Goal: Task Accomplishment & Management: Use online tool/utility

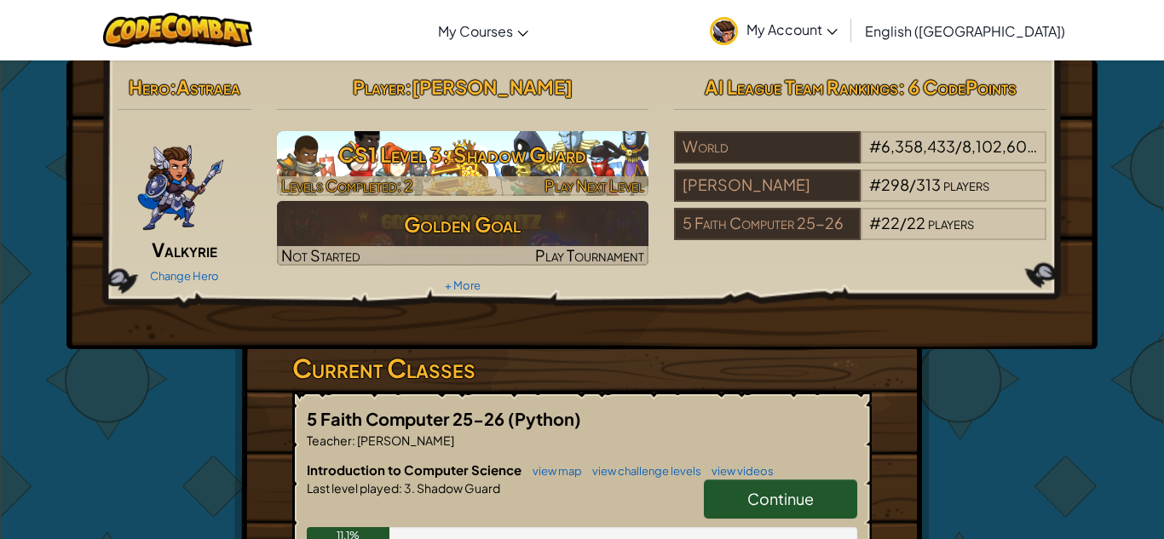
click at [443, 147] on h3 "CS1 Level 3: Shadow Guard" at bounding box center [463, 154] width 372 height 38
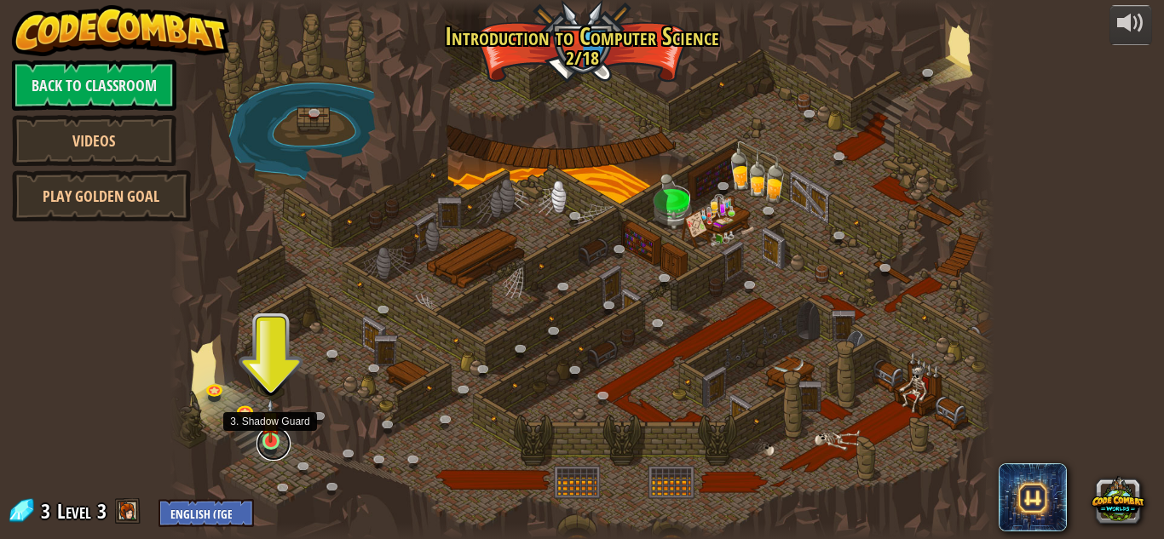
click at [276, 442] on link at bounding box center [273, 444] width 34 height 34
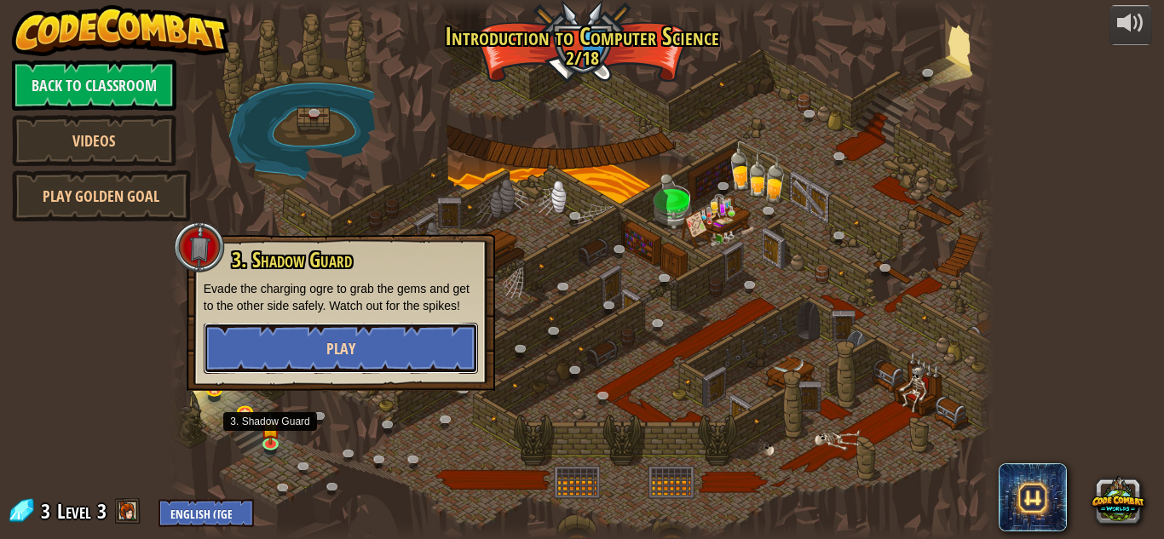
click at [280, 362] on button "Play" at bounding box center [341, 348] width 274 height 51
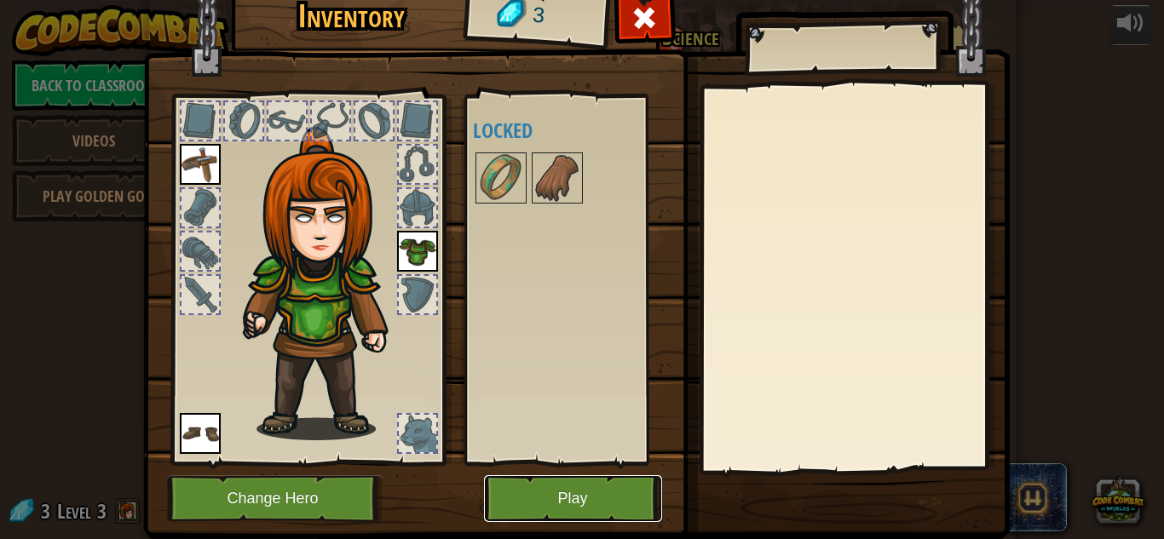
click at [605, 513] on button "Play" at bounding box center [573, 498] width 178 height 47
click at [605, 2] on html "powered by Back to Classroom Videos Play Golden Goal 25. Kithgard Gates (Locked…" at bounding box center [582, 1] width 1164 height 2
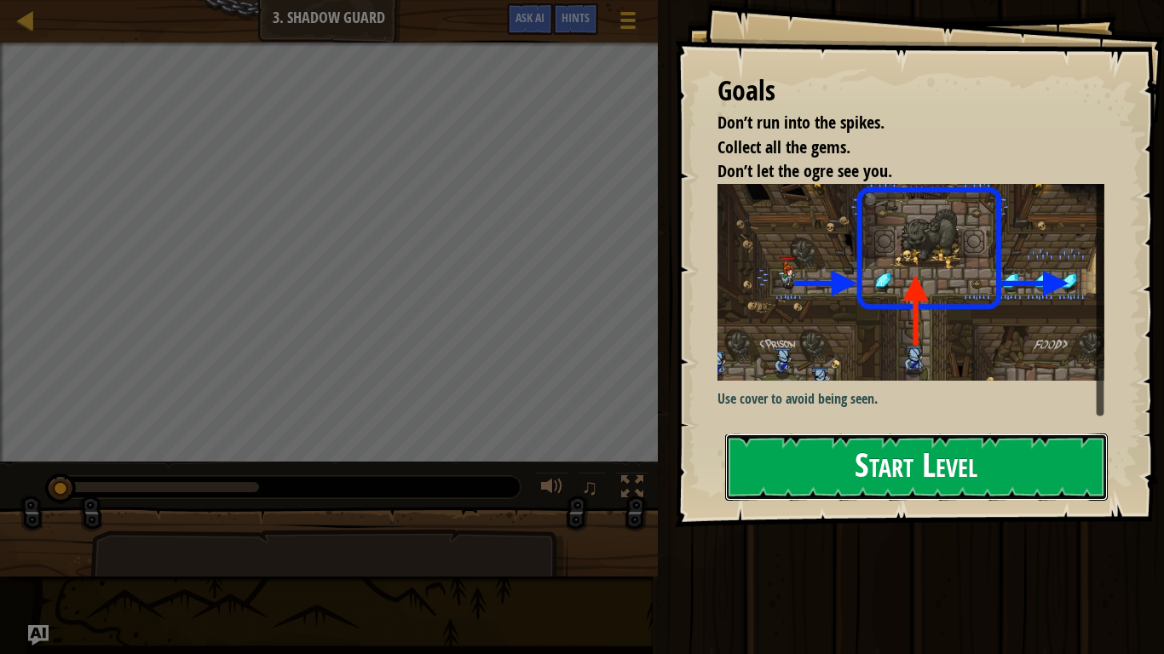
click at [840, 466] on button "Start Level" at bounding box center [916, 467] width 383 height 67
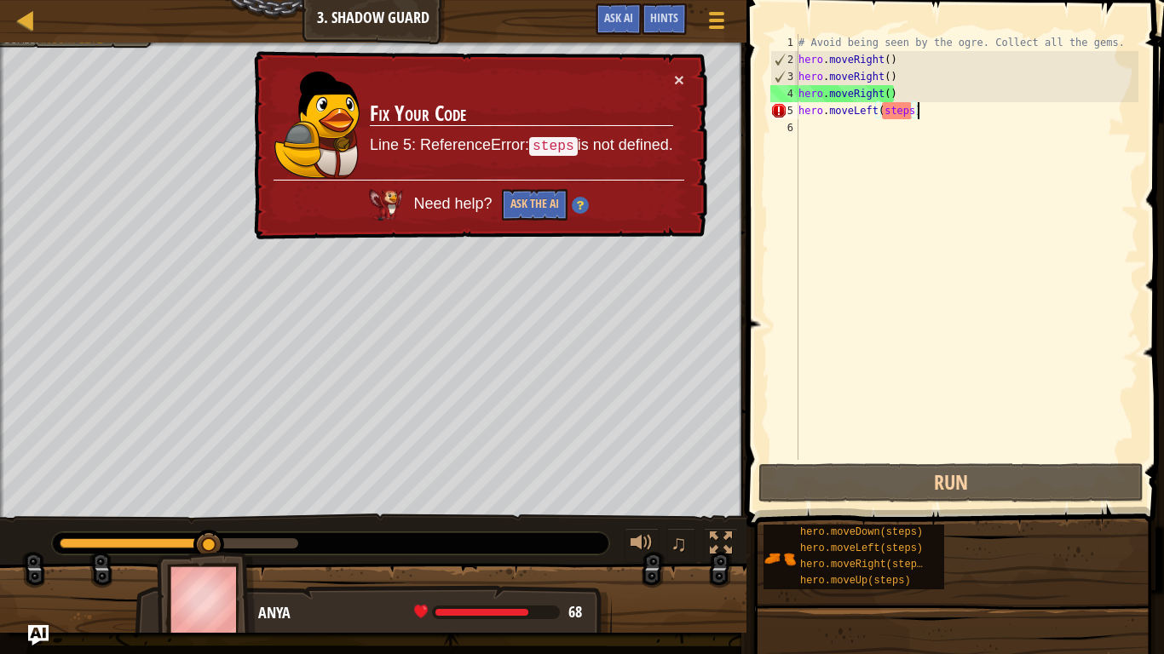
click at [917, 110] on div "# Avoid being seen by the ogre. Collect all the gems. hero . moveRight ( ) hero…" at bounding box center [966, 264] width 343 height 460
click at [907, 111] on div "# Avoid being seen by the ogre. Collect all the gems. hero . moveRight ( ) hero…" at bounding box center [966, 264] width 343 height 460
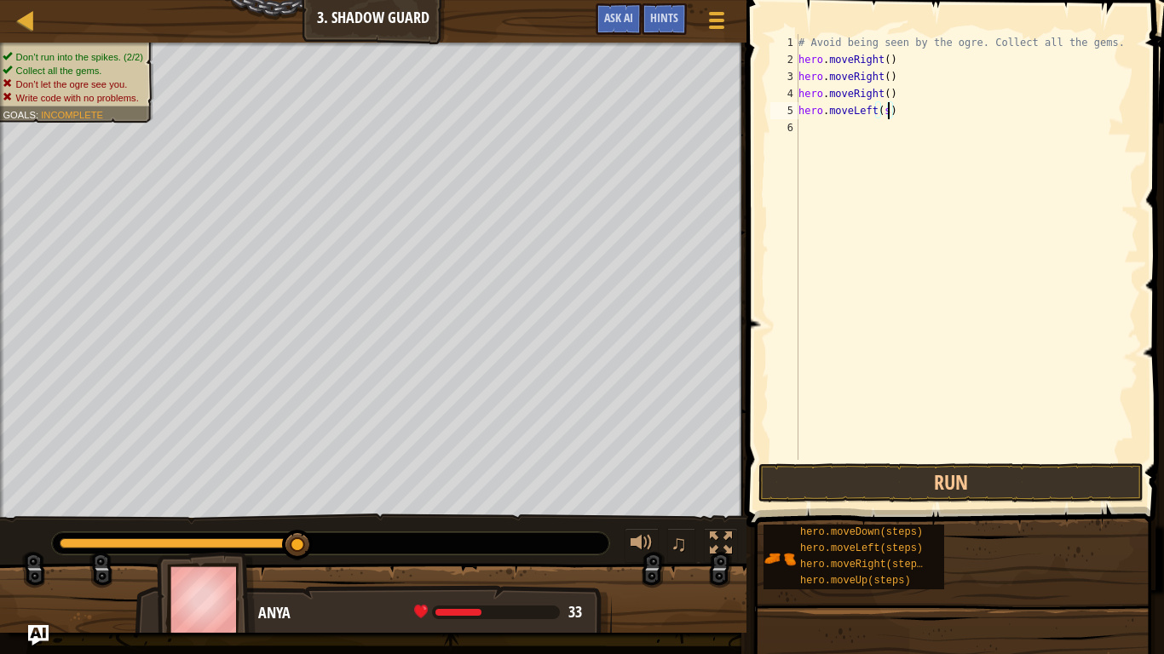
click at [890, 112] on div "# Avoid being seen by the ogre. Collect all the gems. hero . moveRight ( ) hero…" at bounding box center [966, 264] width 343 height 460
type textarea "hero.moveLeft()"
click at [877, 166] on div "# Avoid being seen by the ogre. Collect all the gems. hero . moveRight ( ) hero…" at bounding box center [966, 264] width 343 height 460
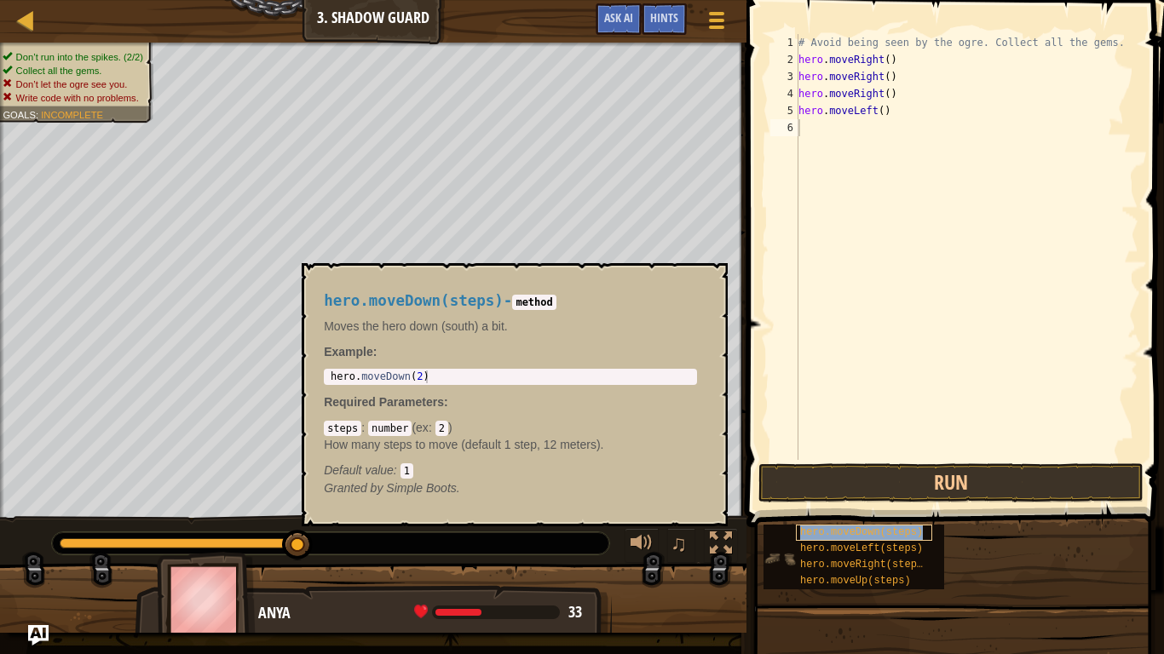
click at [842, 538] on div "hero.moveDown(steps)" at bounding box center [864, 533] width 136 height 16
click at [843, 538] on div "hero.moveRight(steps)" at bounding box center [864, 565] width 136 height 16
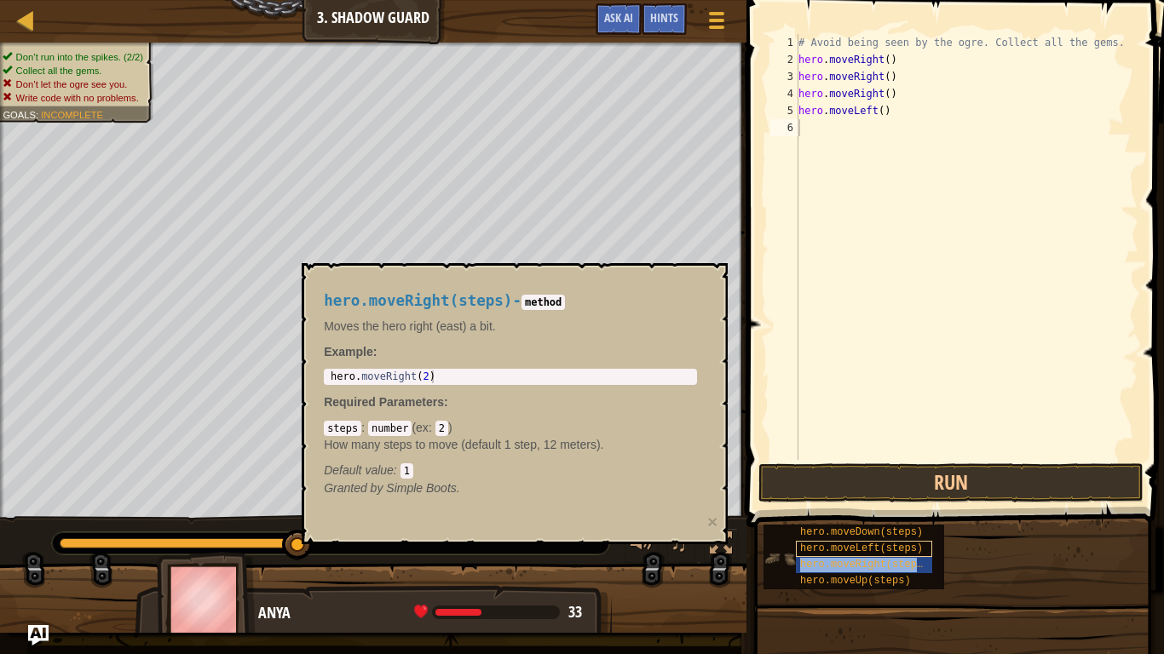
click at [843, 538] on div "hero.moveRight(steps)" at bounding box center [864, 565] width 136 height 16
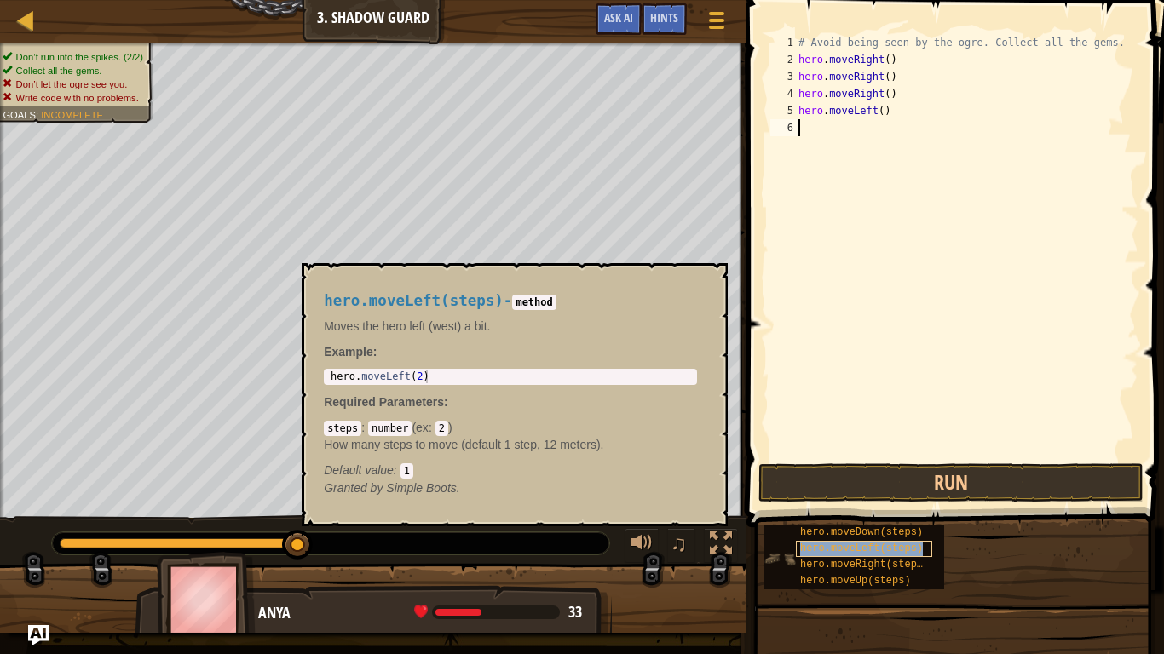
click at [840, 538] on span "hero.moveLeft(steps)" at bounding box center [861, 549] width 123 height 12
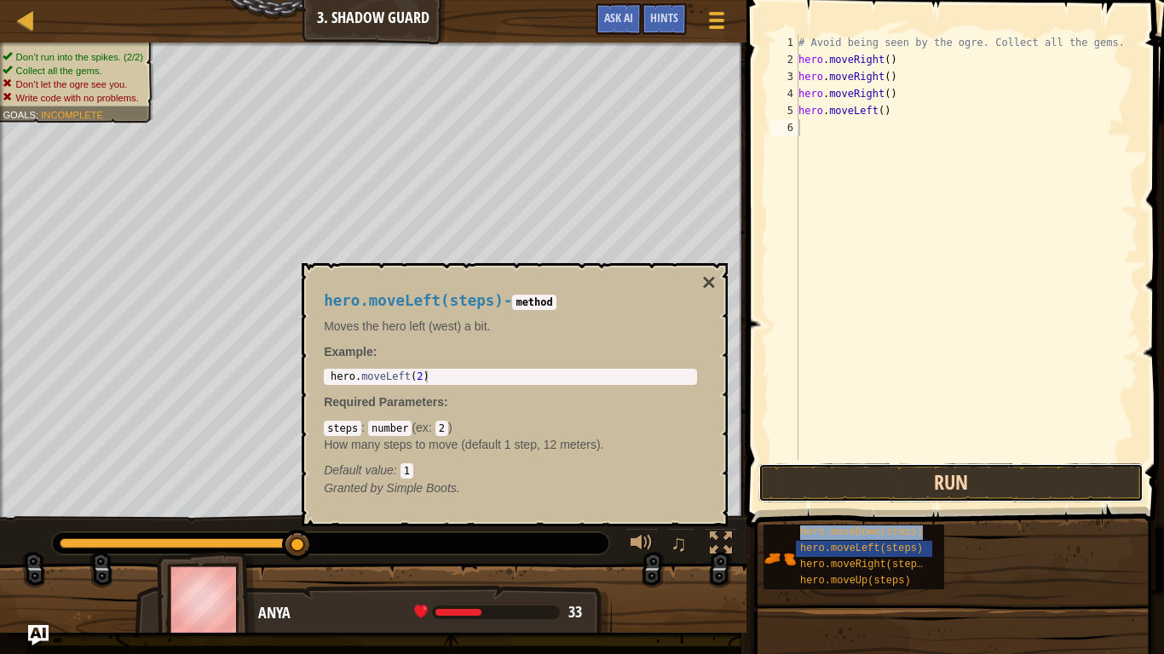
click at [845, 481] on button "Run" at bounding box center [950, 483] width 385 height 39
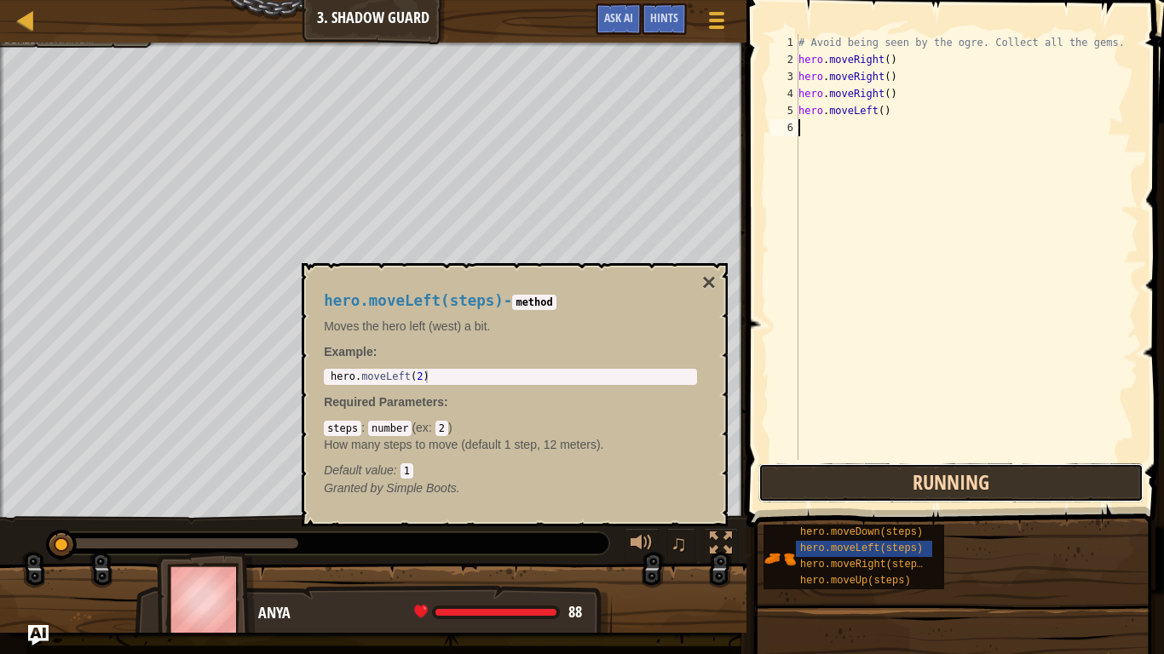
click at [846, 481] on button "Running" at bounding box center [950, 483] width 385 height 39
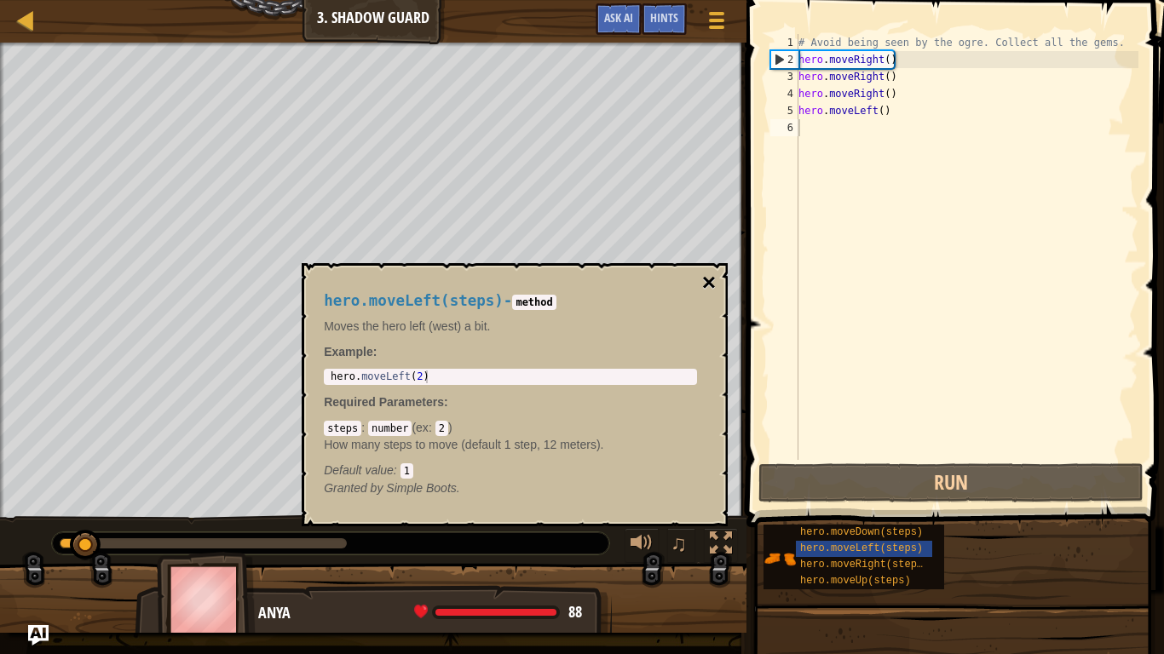
click at [714, 279] on button "×" at bounding box center [709, 283] width 14 height 24
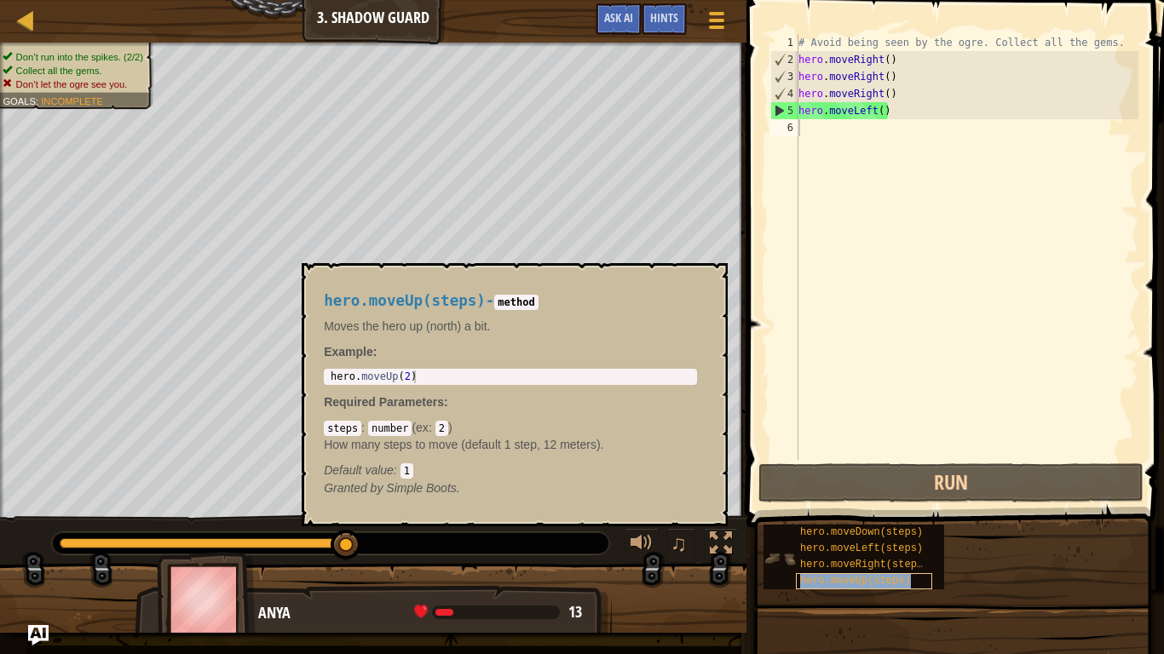
click at [858, 538] on span "hero.moveUp(steps)" at bounding box center [855, 581] width 111 height 12
click at [965, 538] on div "hero.moveDown(steps) hero.moveLeft(steps) hero.moveRight(steps) hero.moveUp(ste…" at bounding box center [957, 557] width 389 height 66
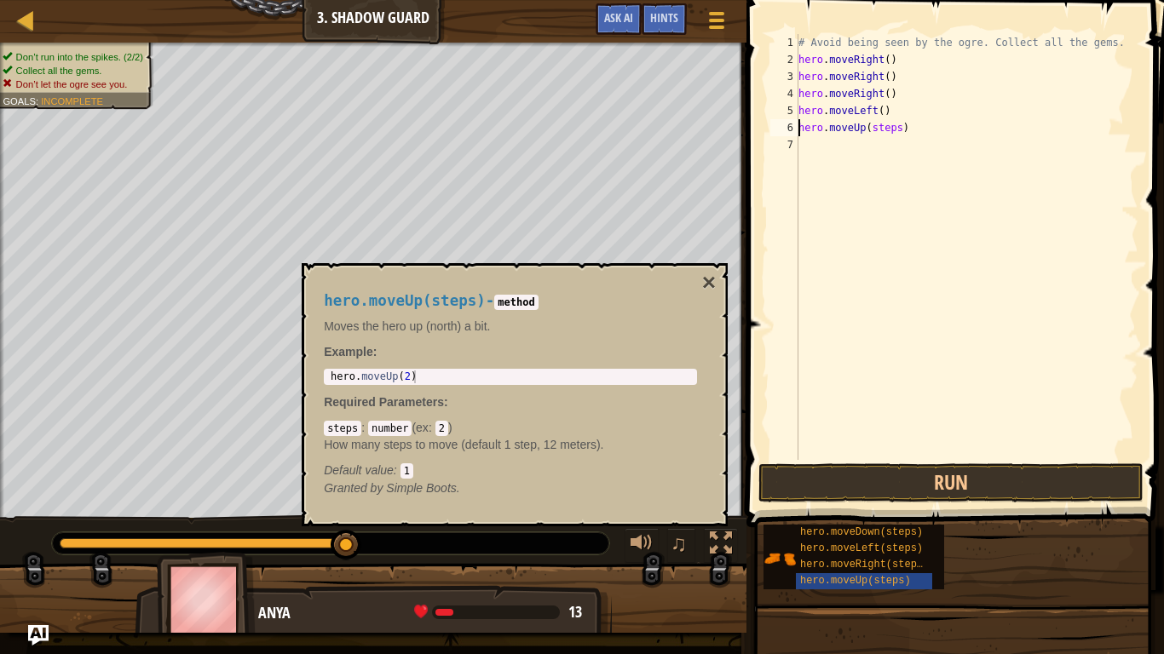
click at [902, 124] on div "# Avoid being seen by the ogre. Collect all the gems. hero . moveRight ( ) hero…" at bounding box center [966, 264] width 343 height 460
type textarea "hero.moveUp()"
click at [909, 176] on div "# Avoid being seen by the ogre. Collect all the gems. hero . moveRight ( ) hero…" at bounding box center [966, 264] width 343 height 460
type textarea "hero.moveUp()"
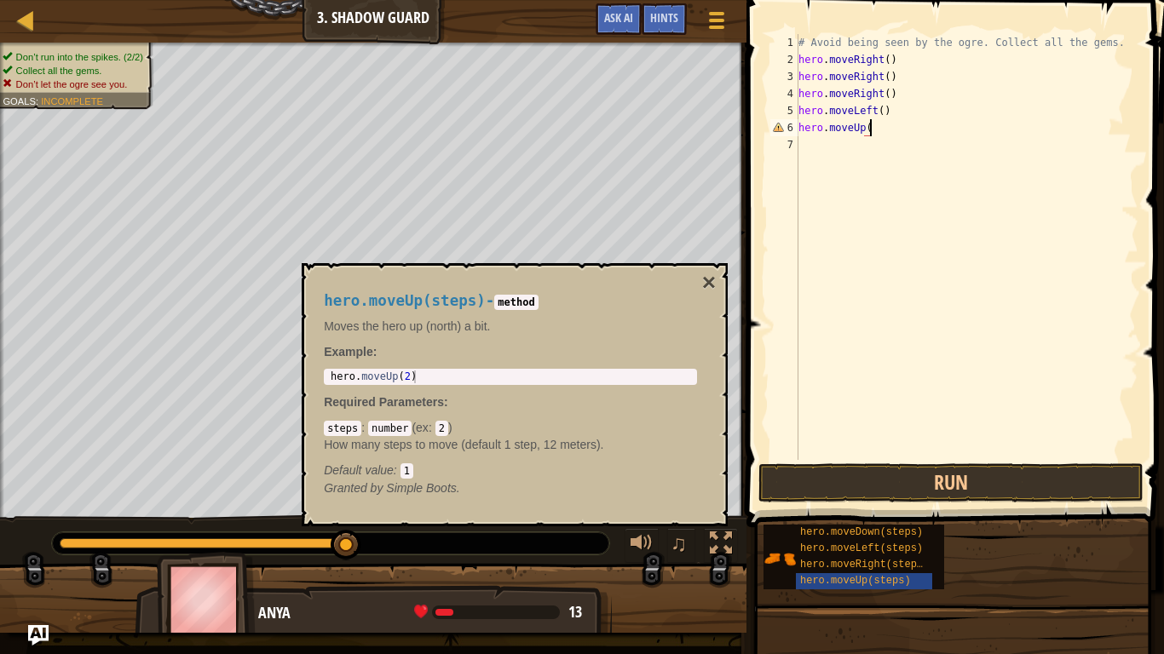
scroll to position [8, 10]
click at [869, 301] on div "# Avoid being seen by the ogre. Collect all the gems. hero . moveRight ( ) hero…" at bounding box center [966, 264] width 343 height 460
click at [870, 289] on div "# Avoid being seen by the ogre. Collect all the gems. hero . moveRight ( ) hero…" at bounding box center [966, 264] width 343 height 460
click at [855, 290] on div "# Avoid being seen by the ogre. Collect all the gems. hero . moveRight ( ) hero…" at bounding box center [966, 264] width 343 height 460
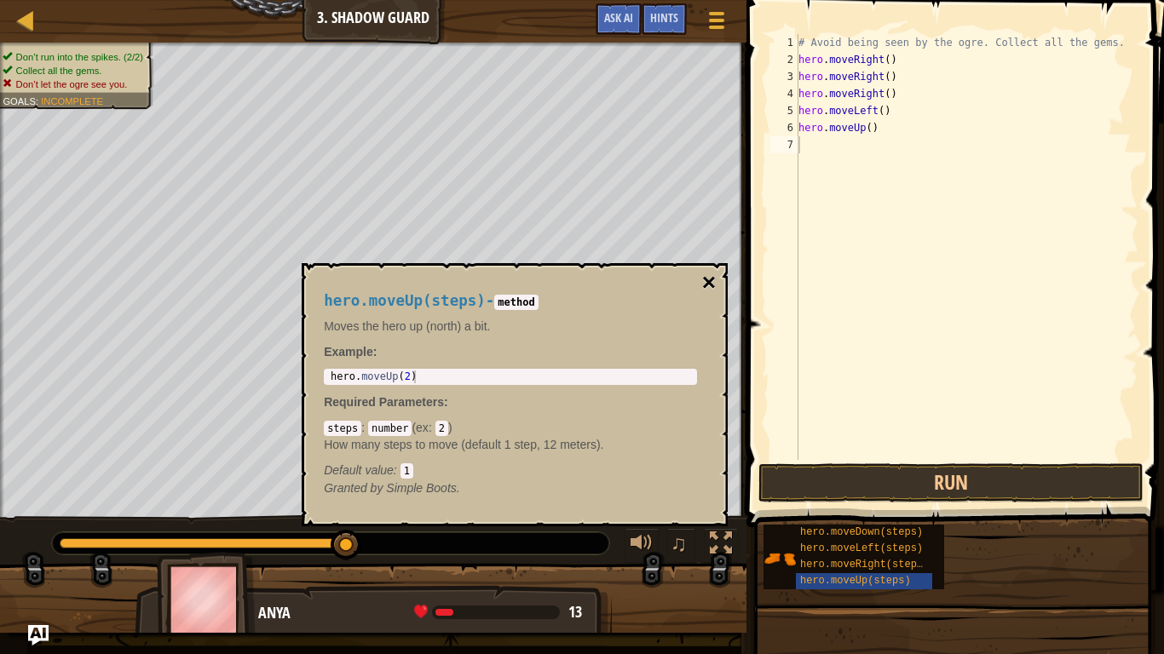
click at [710, 277] on button "×" at bounding box center [709, 283] width 14 height 24
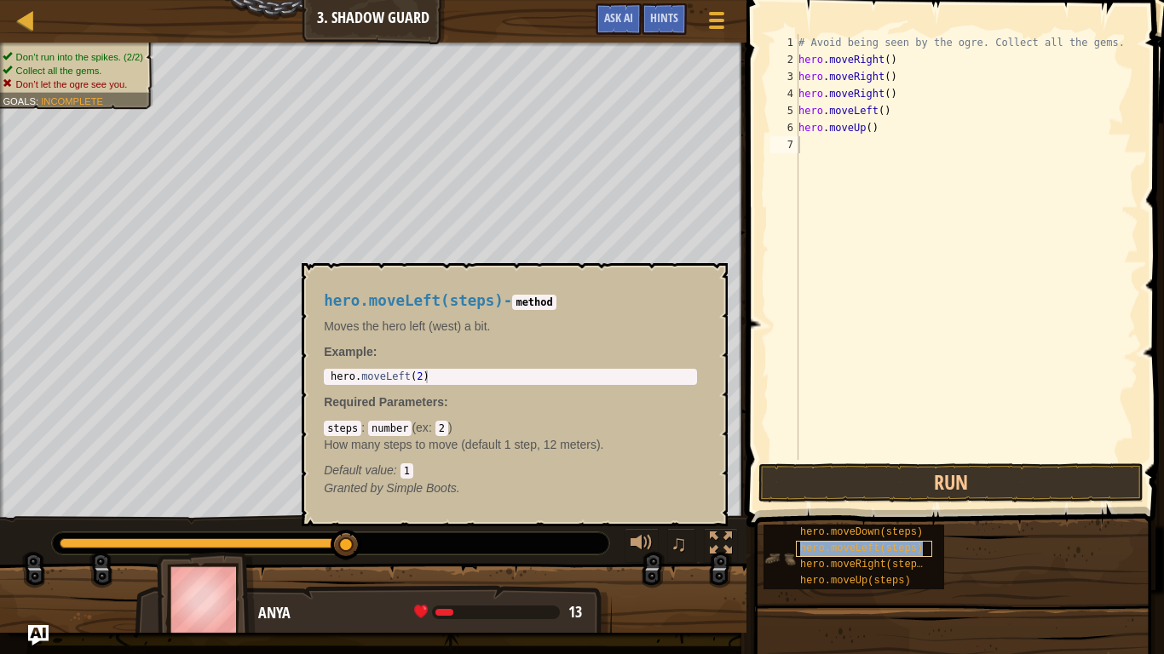
click at [865, 538] on span "hero.moveLeft(steps)" at bounding box center [861, 549] width 123 height 12
click at [909, 145] on div "# Avoid being seen by the ogre. Collect all the gems. hero . moveRight ( ) hero…" at bounding box center [966, 264] width 343 height 460
type textarea "hero.moveLeft()"
click at [901, 220] on div "# Avoid being seen by the ogre. Collect all the gems. hero . moveRight ( ) hero…" at bounding box center [966, 264] width 343 height 460
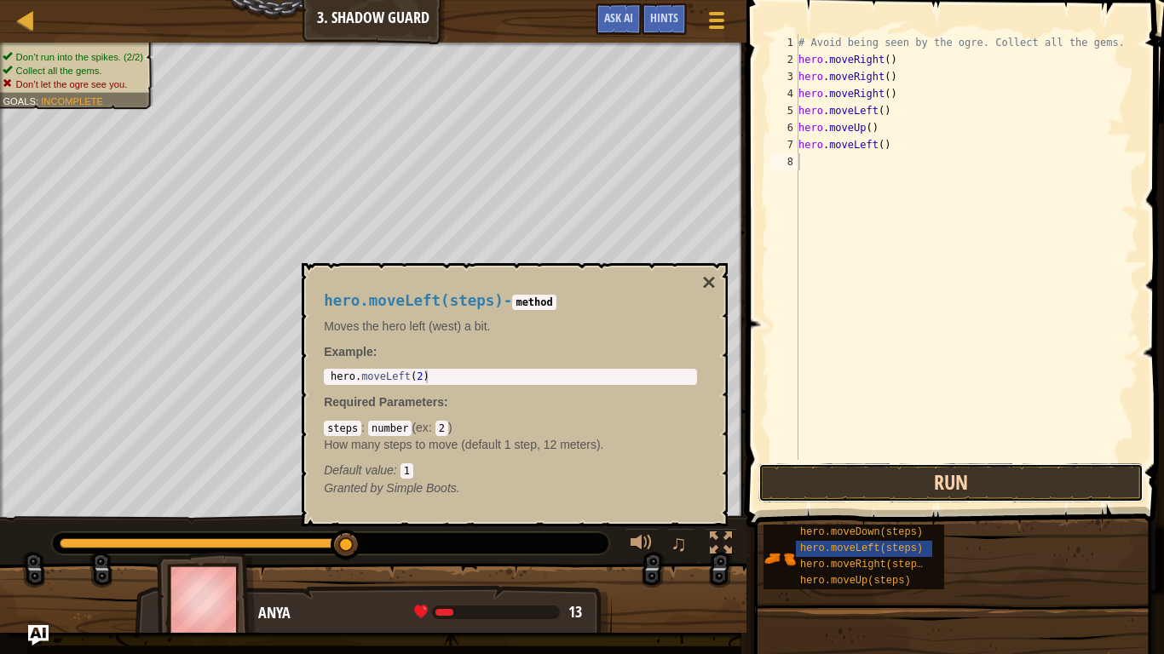
click at [955, 475] on button "Run" at bounding box center [950, 483] width 385 height 39
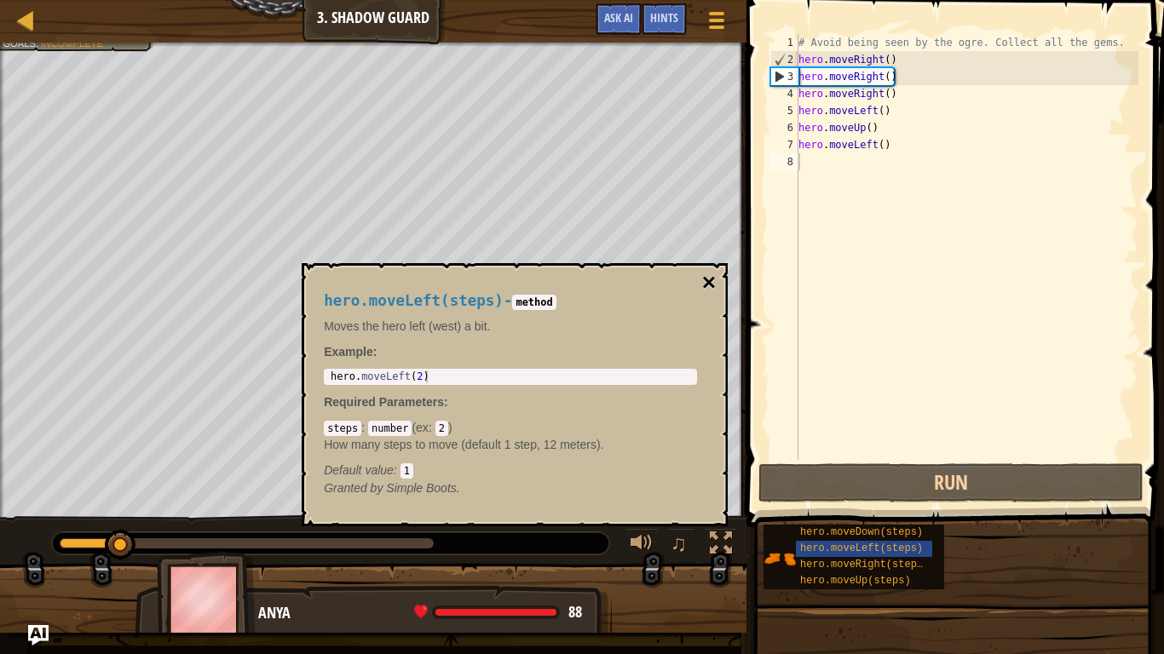
click at [705, 279] on button "×" at bounding box center [709, 283] width 14 height 24
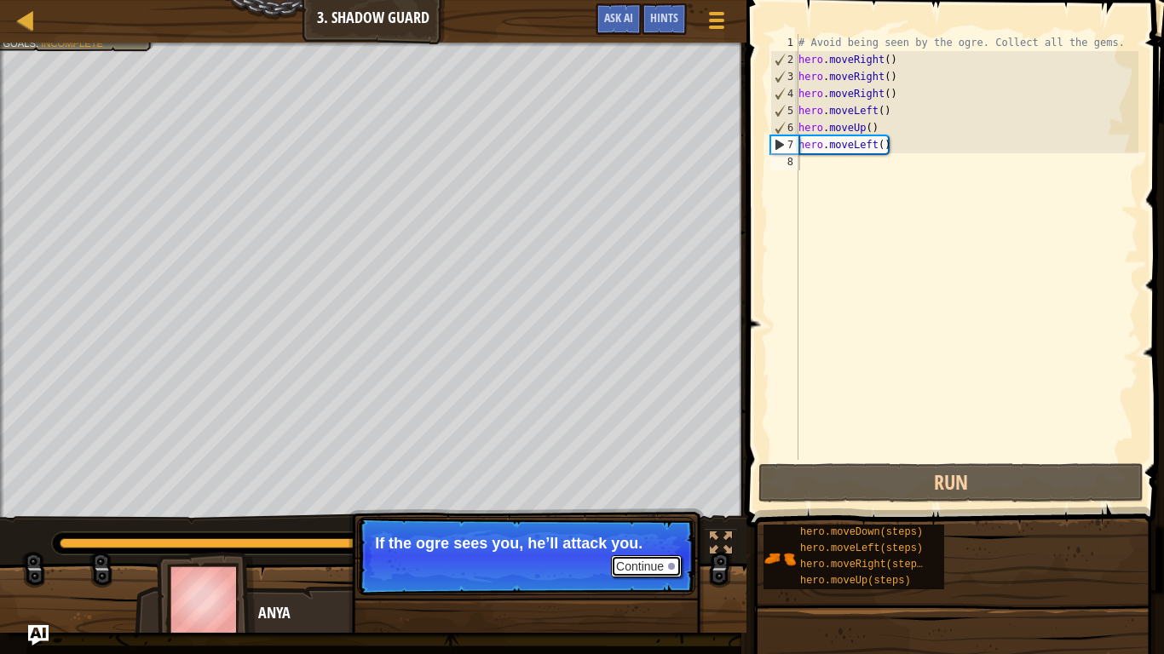
click at [643, 538] on button "Continue" at bounding box center [646, 567] width 71 height 22
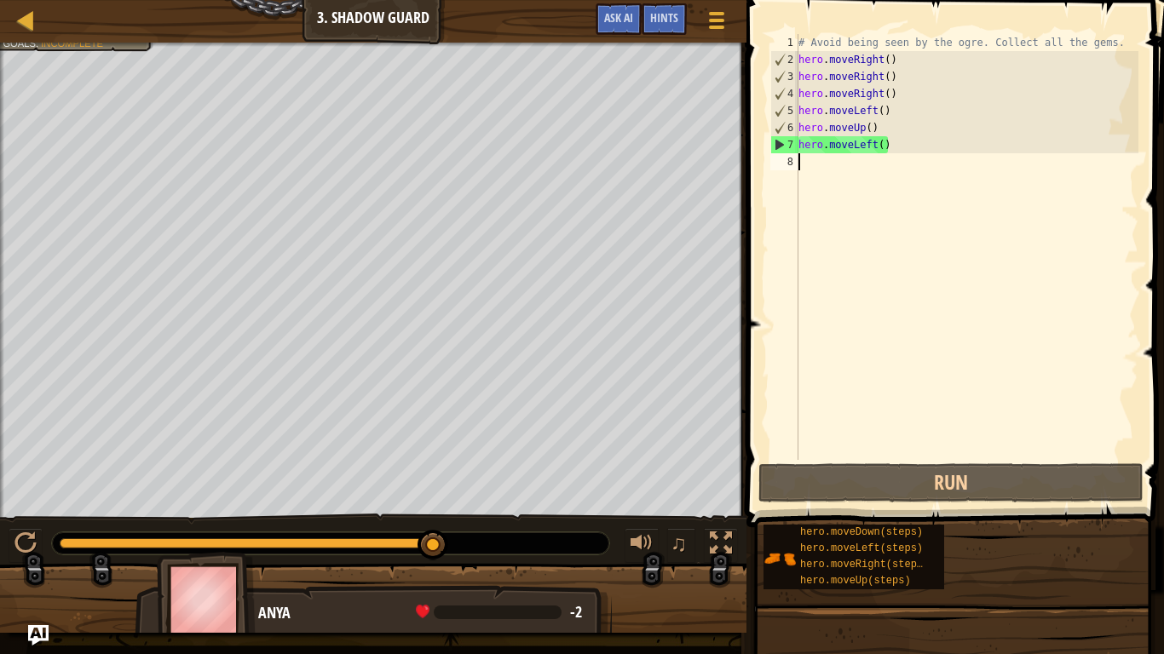
click at [234, 538] on div at bounding box center [247, 543] width 374 height 10
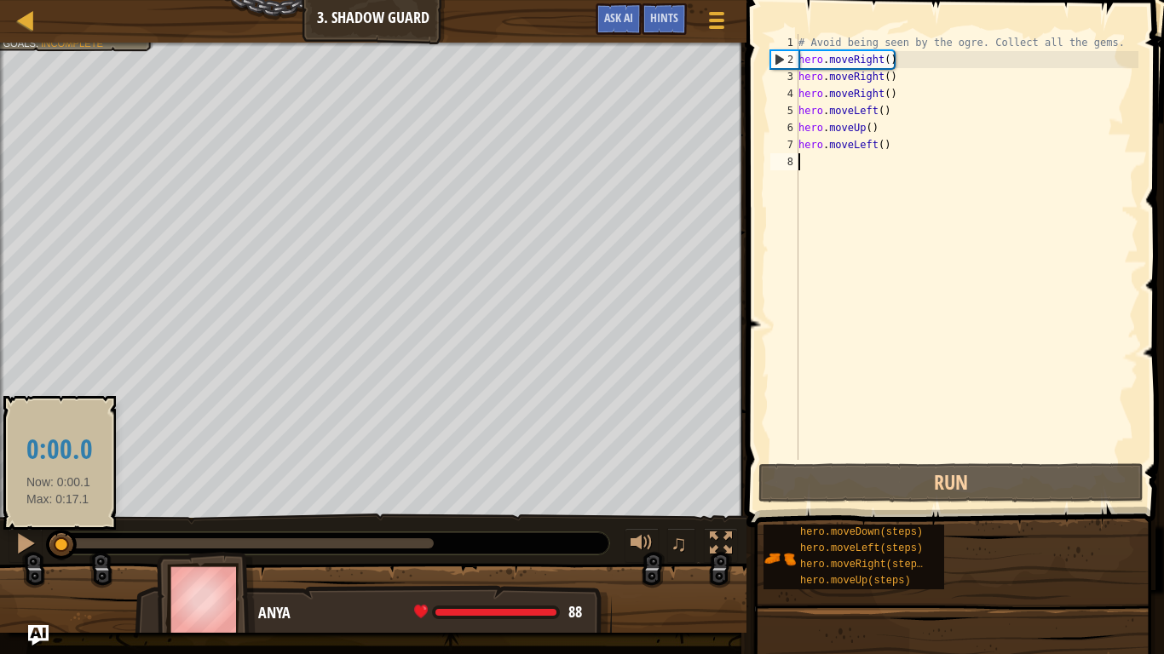
drag, startPoint x: 231, startPoint y: 547, endPoint x: 53, endPoint y: 550, distance: 178.1
click at [53, 538] on div at bounding box center [61, 545] width 31 height 31
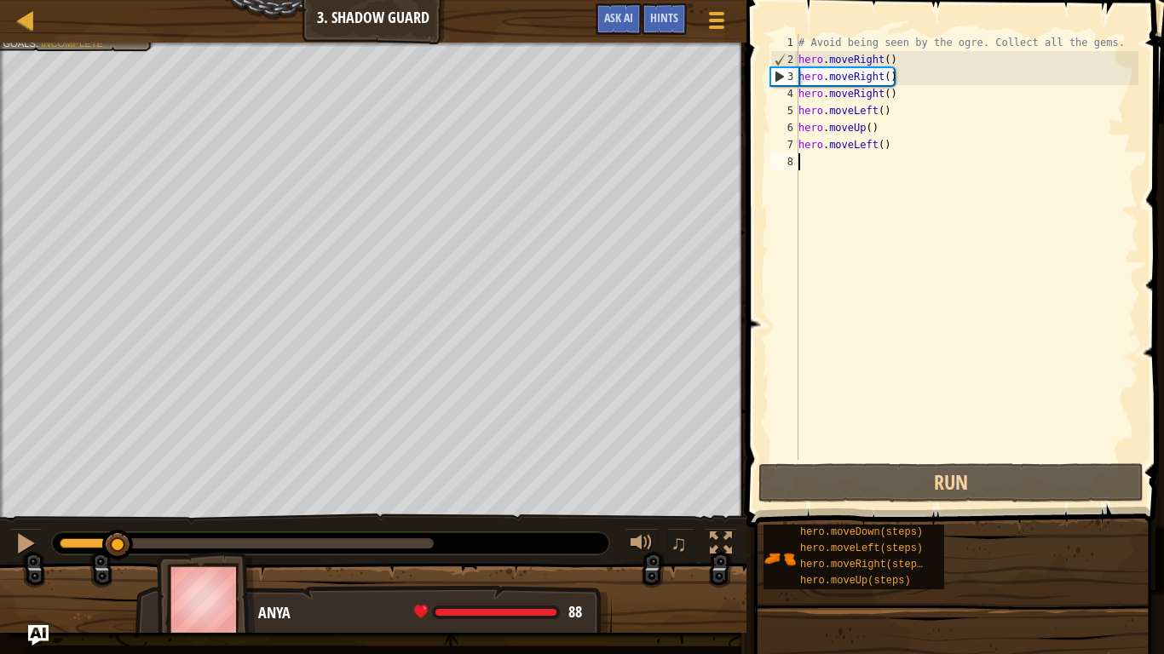
drag, startPoint x: 52, startPoint y: 544, endPoint x: 117, endPoint y: 549, distance: 64.9
click at [118, 538] on div at bounding box center [117, 545] width 31 height 31
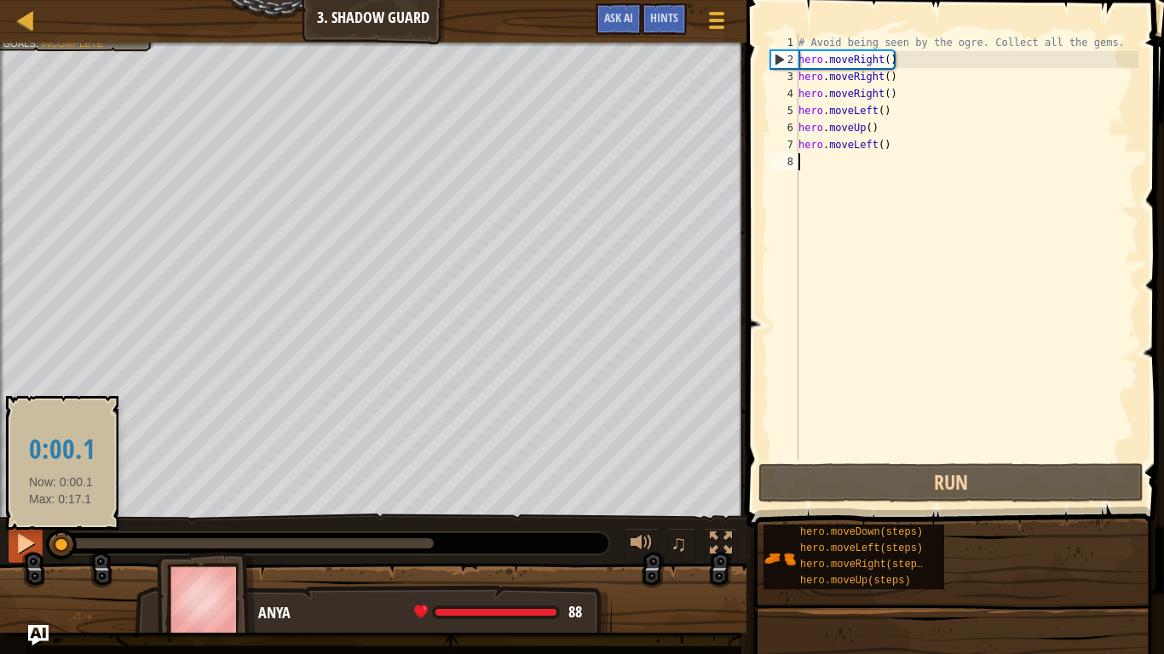
drag, startPoint x: 115, startPoint y: 543, endPoint x: 27, endPoint y: 545, distance: 87.8
click at [28, 538] on div "♫" at bounding box center [373, 539] width 746 height 51
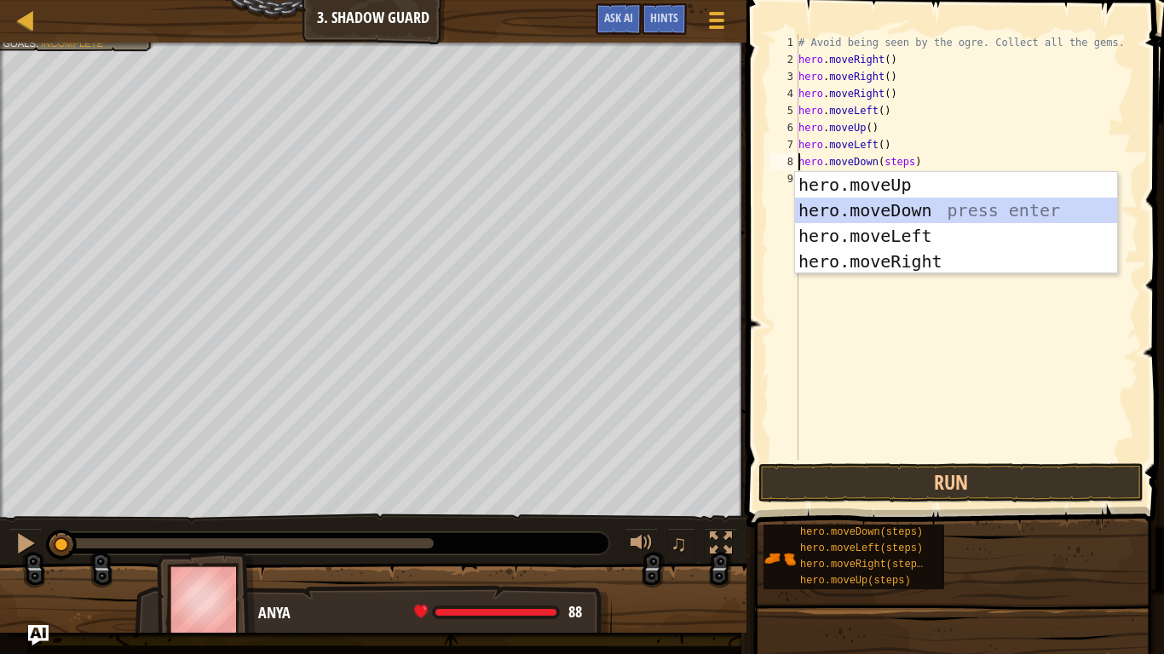
click at [916, 203] on div "hero.moveUp press enter hero.moveDown press enter hero.moveLeft press enter her…" at bounding box center [956, 248] width 322 height 153
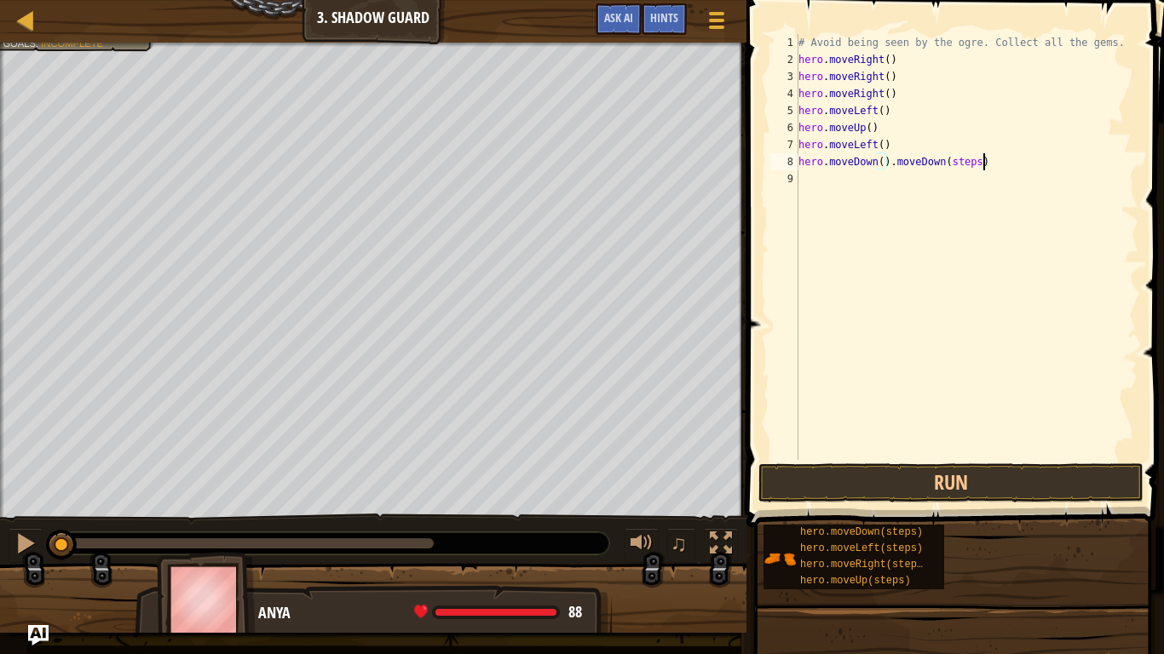
click at [987, 159] on div "# Avoid being seen by the ogre. Collect all the gems. hero . moveRight ( ) hero…" at bounding box center [966, 264] width 343 height 460
type textarea "hero.moveDown()"
click at [938, 337] on div "# Avoid being seen by the ogre. Collect all the gems. hero . moveRight ( ) hero…" at bounding box center [966, 264] width 343 height 460
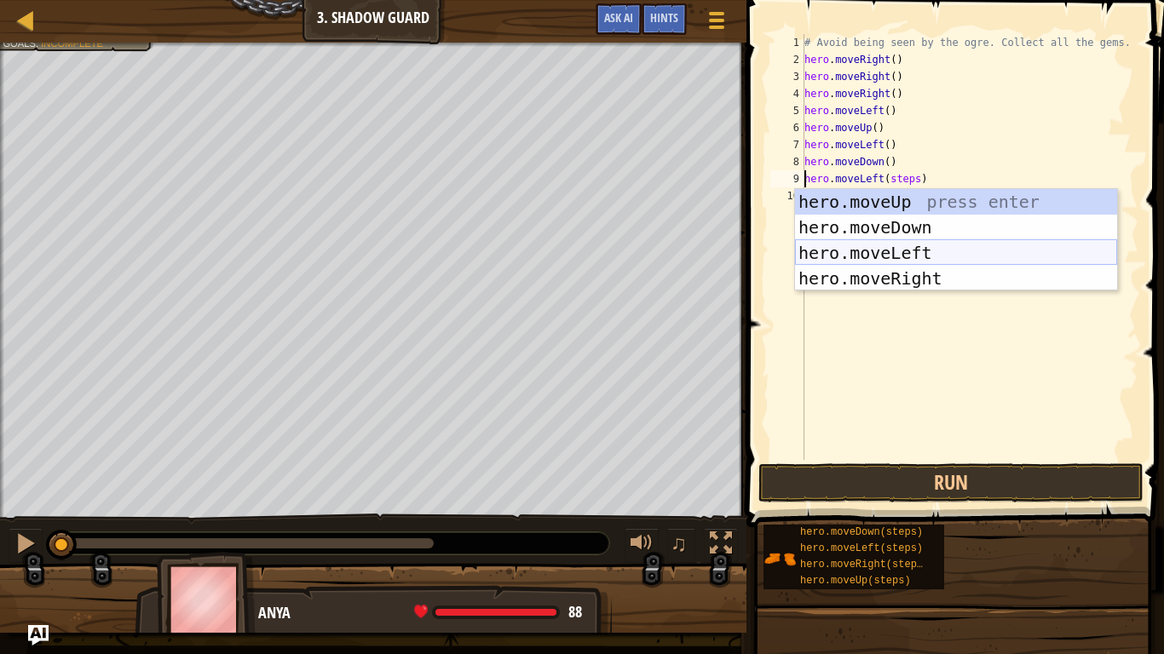
click at [884, 246] on div "hero.moveUp press enter hero.moveDown press enter hero.moveLeft press enter her…" at bounding box center [956, 265] width 322 height 153
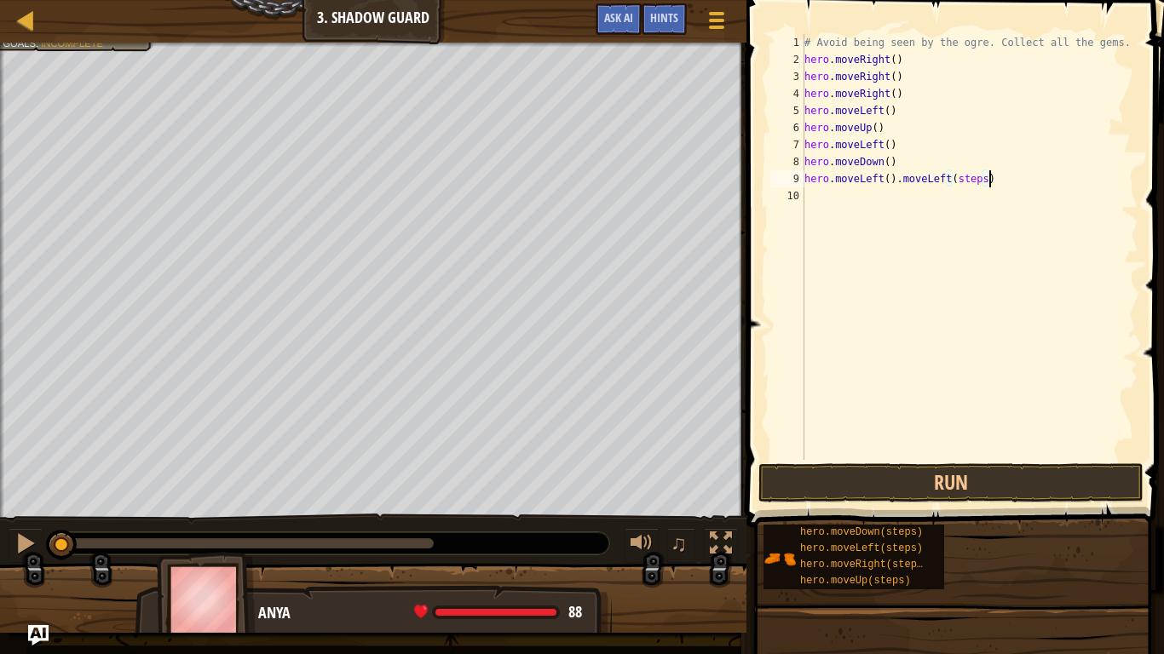
click at [993, 181] on div "# Avoid being seen by the ogre. Collect all the gems. hero . moveRight ( ) hero…" at bounding box center [969, 264] width 337 height 460
type textarea "hero.moveLeft()"
click at [924, 268] on div "# Avoid being seen by the ogre. Collect all the gems. hero . moveRight ( ) hero…" at bounding box center [969, 264] width 337 height 460
click at [921, 481] on button "Run" at bounding box center [950, 483] width 385 height 39
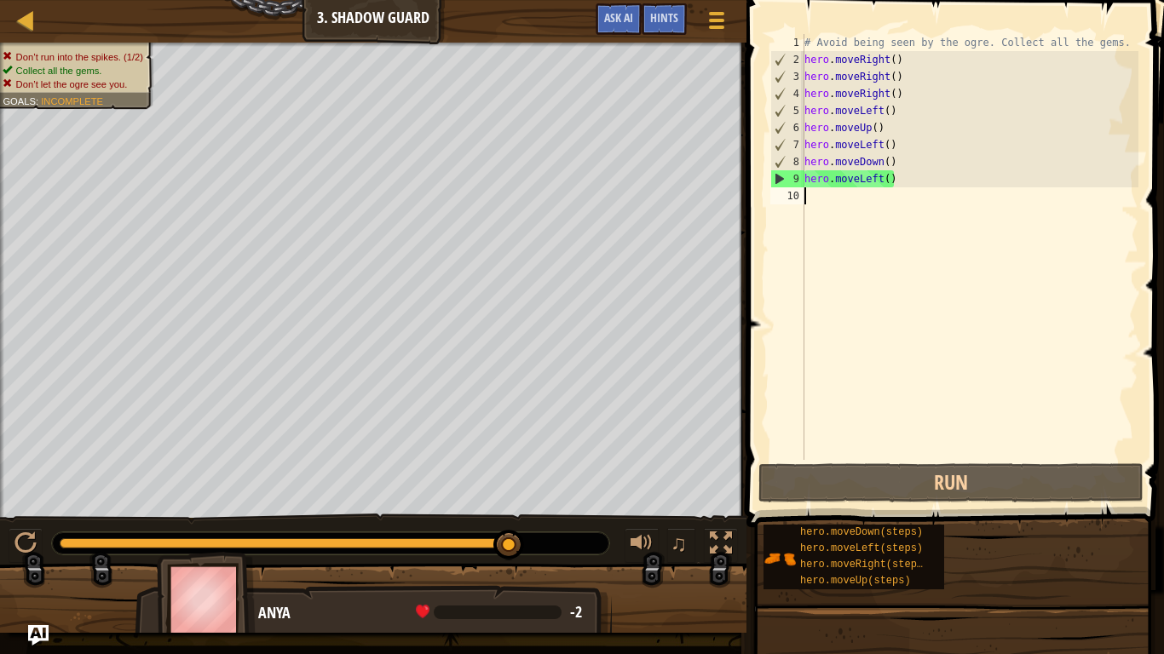
click at [574, 538] on div "♫" at bounding box center [373, 539] width 746 height 51
click at [581, 538] on div at bounding box center [373, 605] width 746 height 85
click at [28, 22] on div at bounding box center [25, 19] width 21 height 21
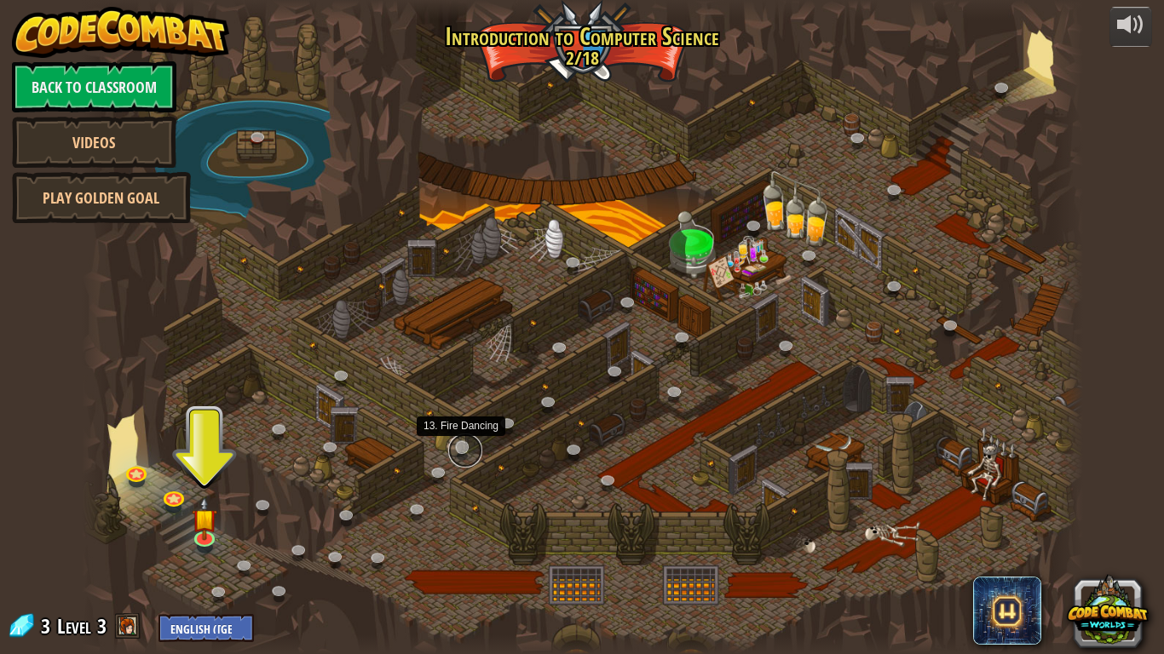
click at [463, 445] on link at bounding box center [465, 451] width 34 height 34
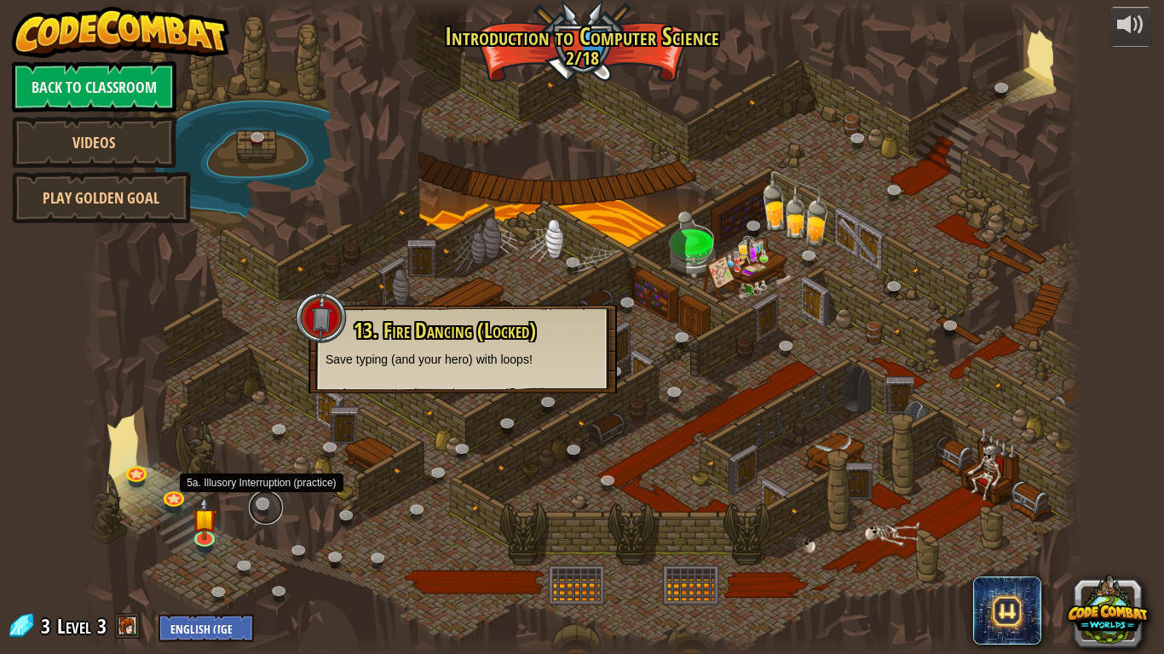
click at [256, 501] on link at bounding box center [266, 508] width 34 height 34
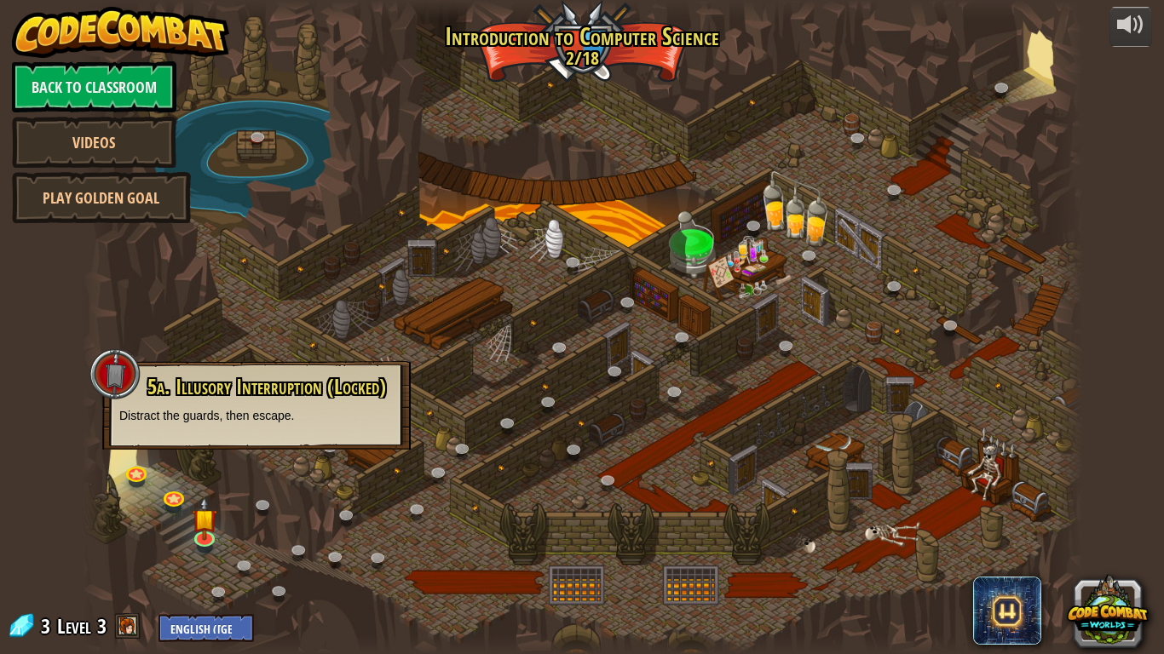
click at [229, 423] on p "Distract the guards, then escape." at bounding box center [256, 415] width 274 height 17
